Goal: Check status

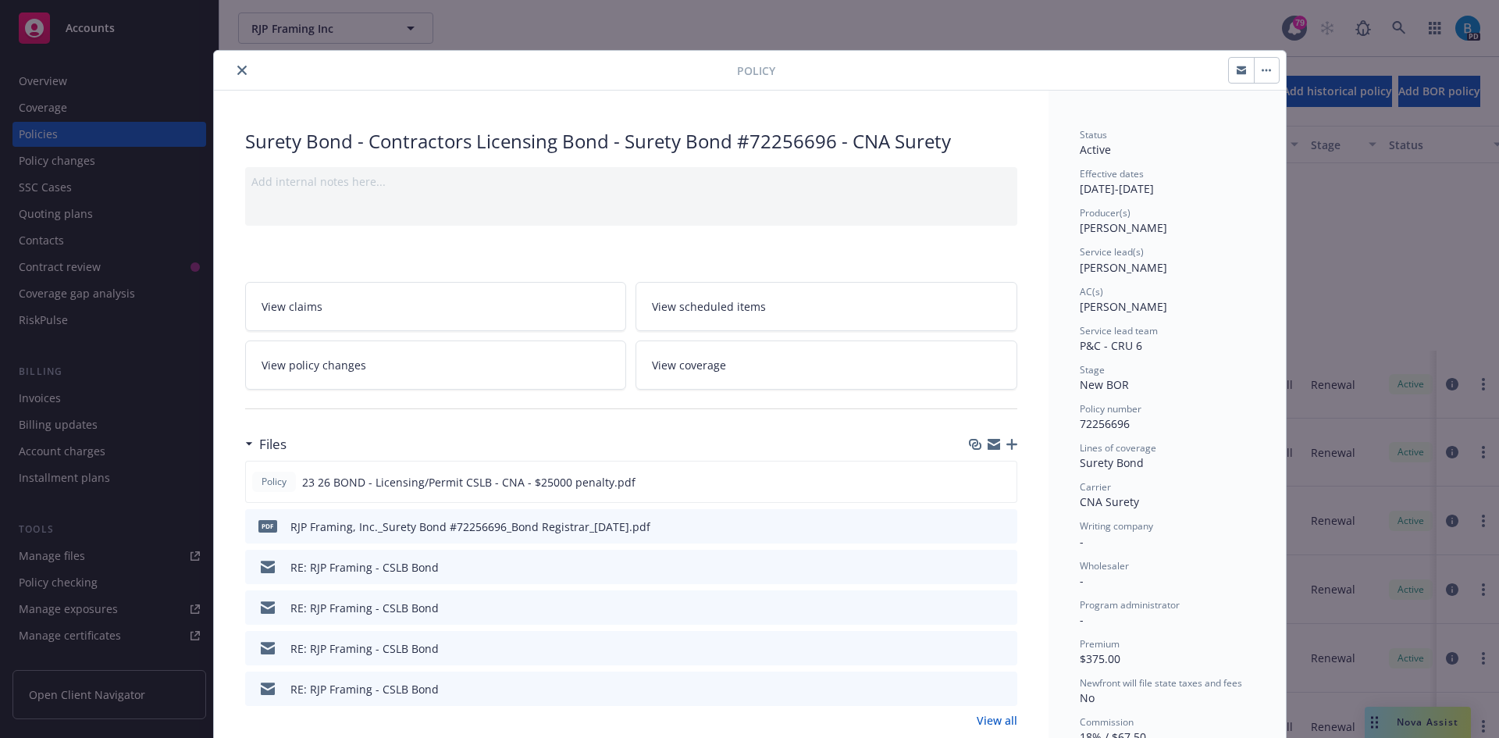
scroll to position [78, 0]
